Goal: Task Accomplishment & Management: Complete application form

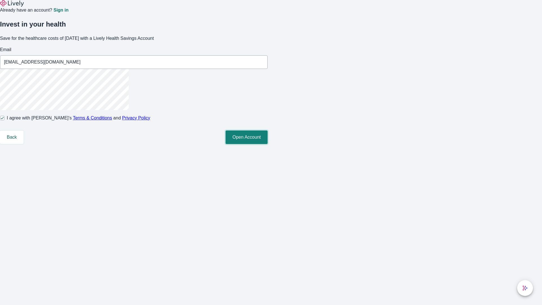
click at [268, 144] on button "Open Account" at bounding box center [247, 137] width 42 height 14
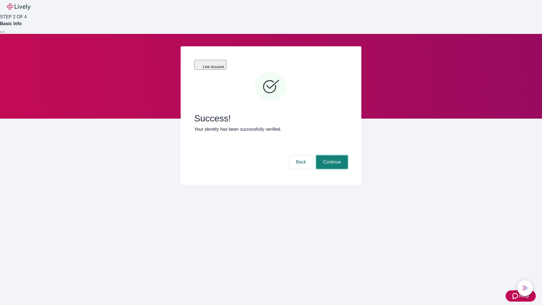
click at [331, 155] on button "Continue" at bounding box center [332, 162] width 32 height 14
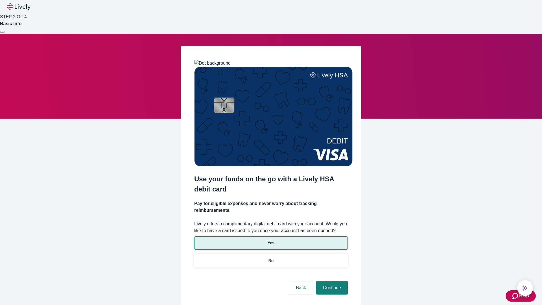
click at [271, 240] on p "Yes" at bounding box center [271, 243] width 7 height 6
click at [331, 281] on button "Continue" at bounding box center [332, 288] width 32 height 14
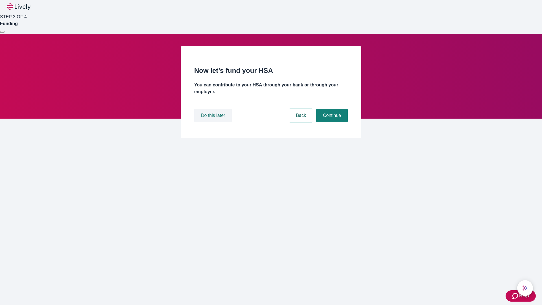
click at [214, 122] on button "Do this later" at bounding box center [213, 116] width 38 height 14
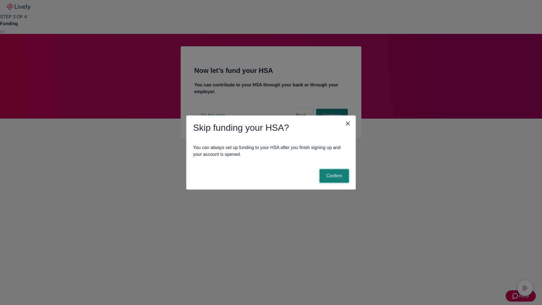
click at [334, 176] on button "Confirm" at bounding box center [334, 176] width 29 height 14
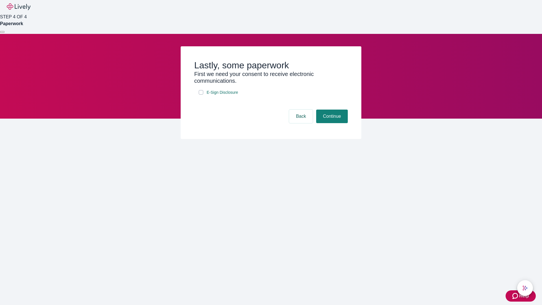
click at [201, 95] on input "E-Sign Disclosure" at bounding box center [201, 92] width 5 height 5
checkbox input "true"
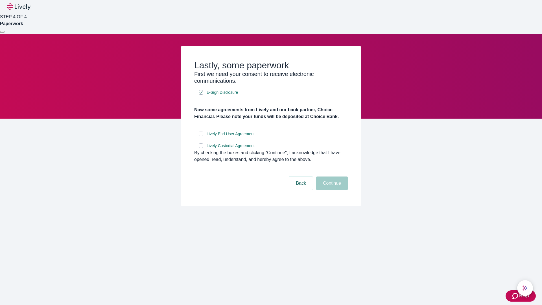
click at [201, 136] on input "Lively End User Agreement" at bounding box center [201, 134] width 5 height 5
checkbox input "true"
click at [201, 148] on input "Lively Custodial Agreement" at bounding box center [201, 145] width 5 height 5
checkbox input "true"
click at [331, 190] on button "Continue" at bounding box center [332, 183] width 32 height 14
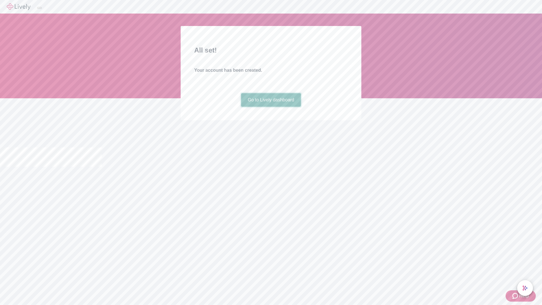
click at [271, 107] on link "Go to Lively dashboard" at bounding box center [271, 100] width 60 height 14
